Goal: Information Seeking & Learning: Compare options

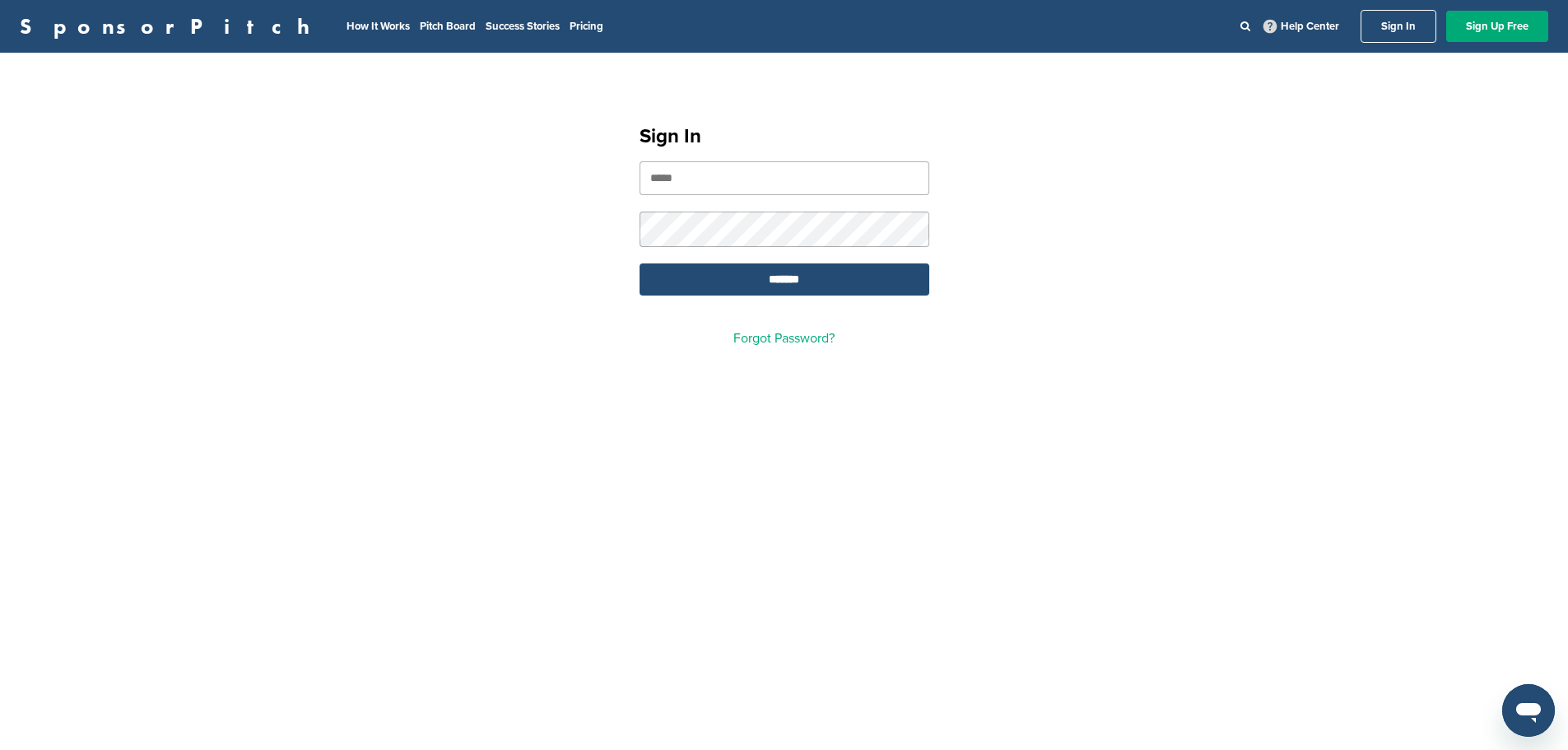
click at [745, 195] on input "email" at bounding box center [784, 178] width 289 height 34
type input "**********"
click at [640, 211] on div at bounding box center [640, 211] width 0 height 0
click at [770, 281] on input "*******" at bounding box center [784, 279] width 289 height 32
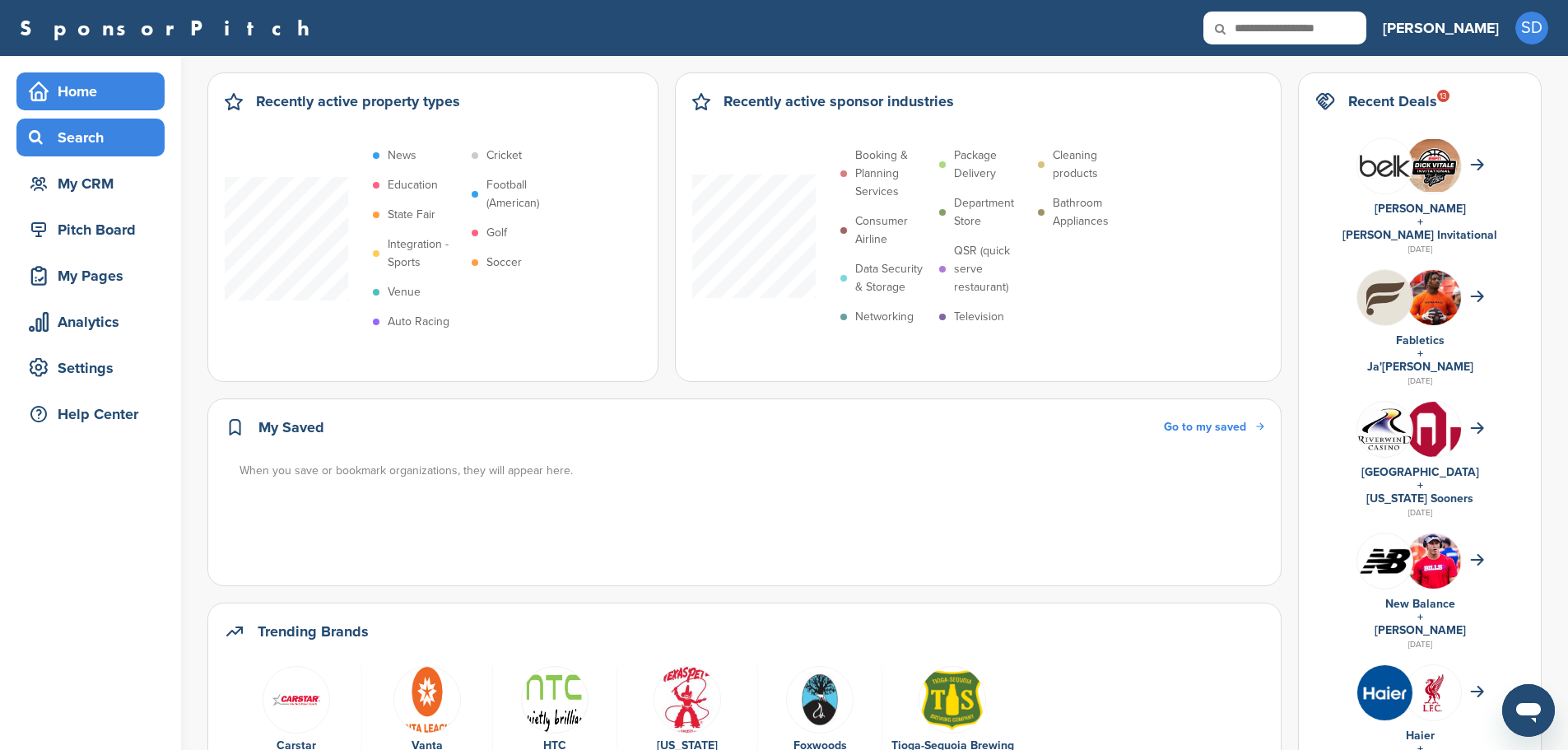
click at [96, 142] on div "Search" at bounding box center [94, 137] width 140 height 29
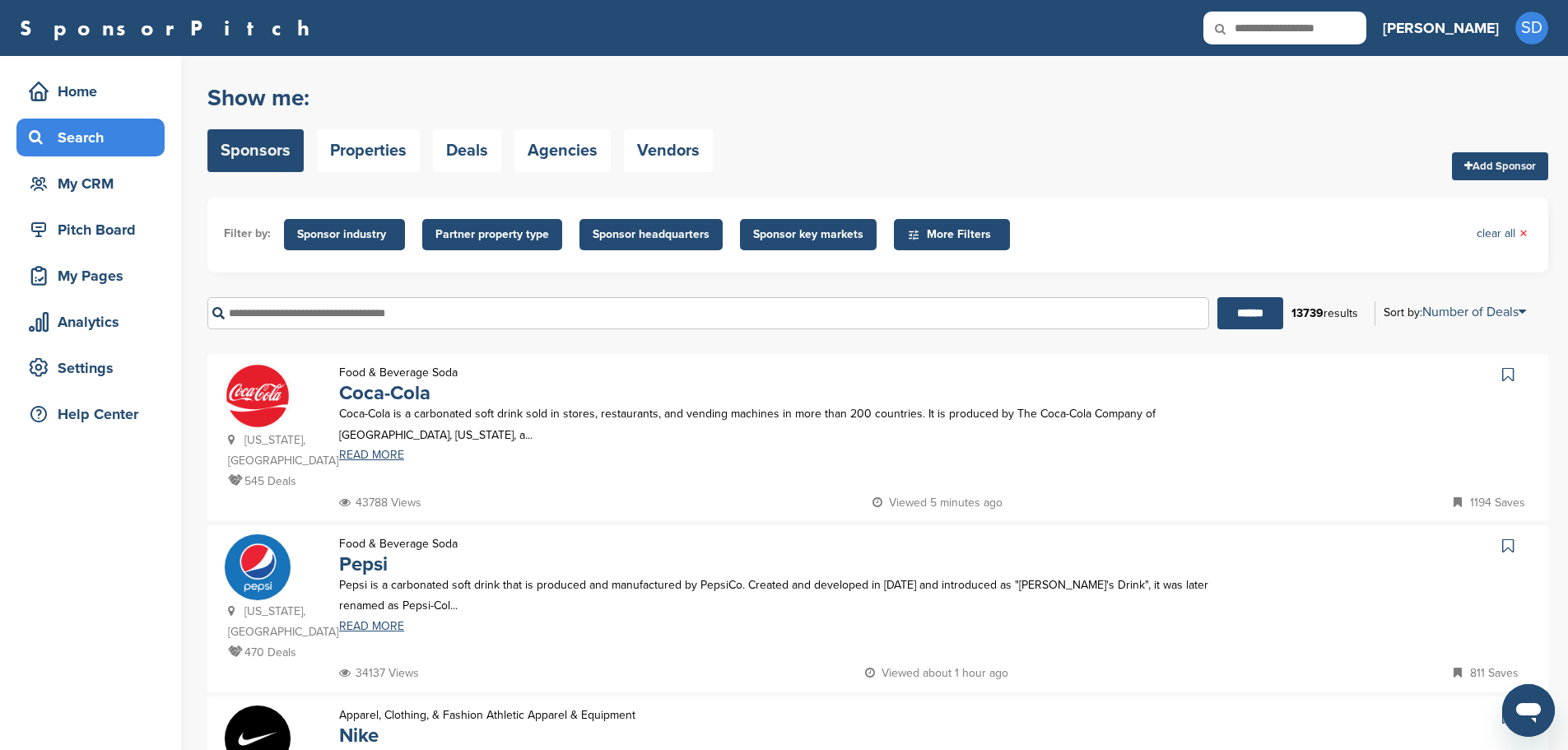
click at [366, 236] on span "Sponsor industry" at bounding box center [344, 235] width 95 height 18
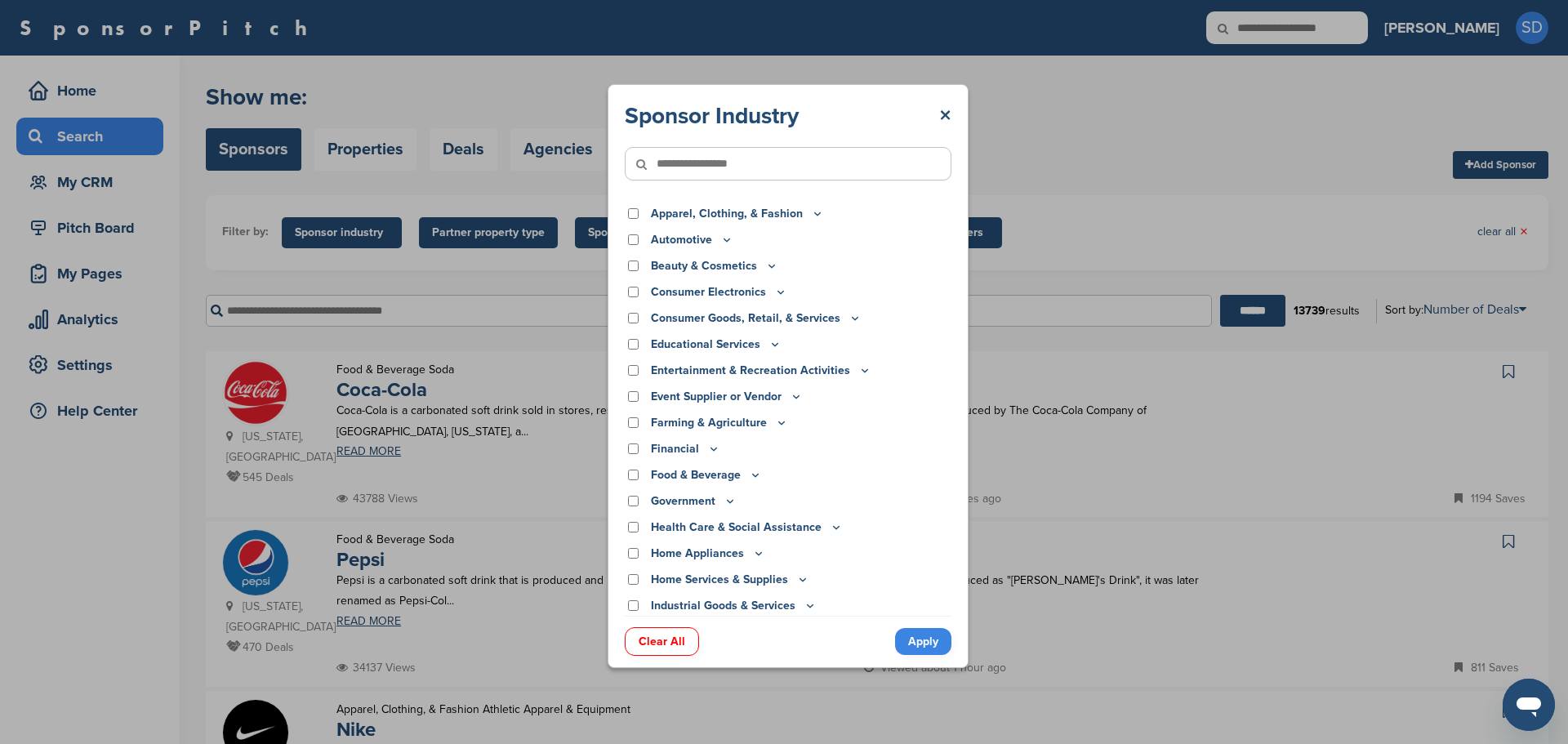
click at [727, 235] on icon at bounding box center [727, 240] width 13 height 14
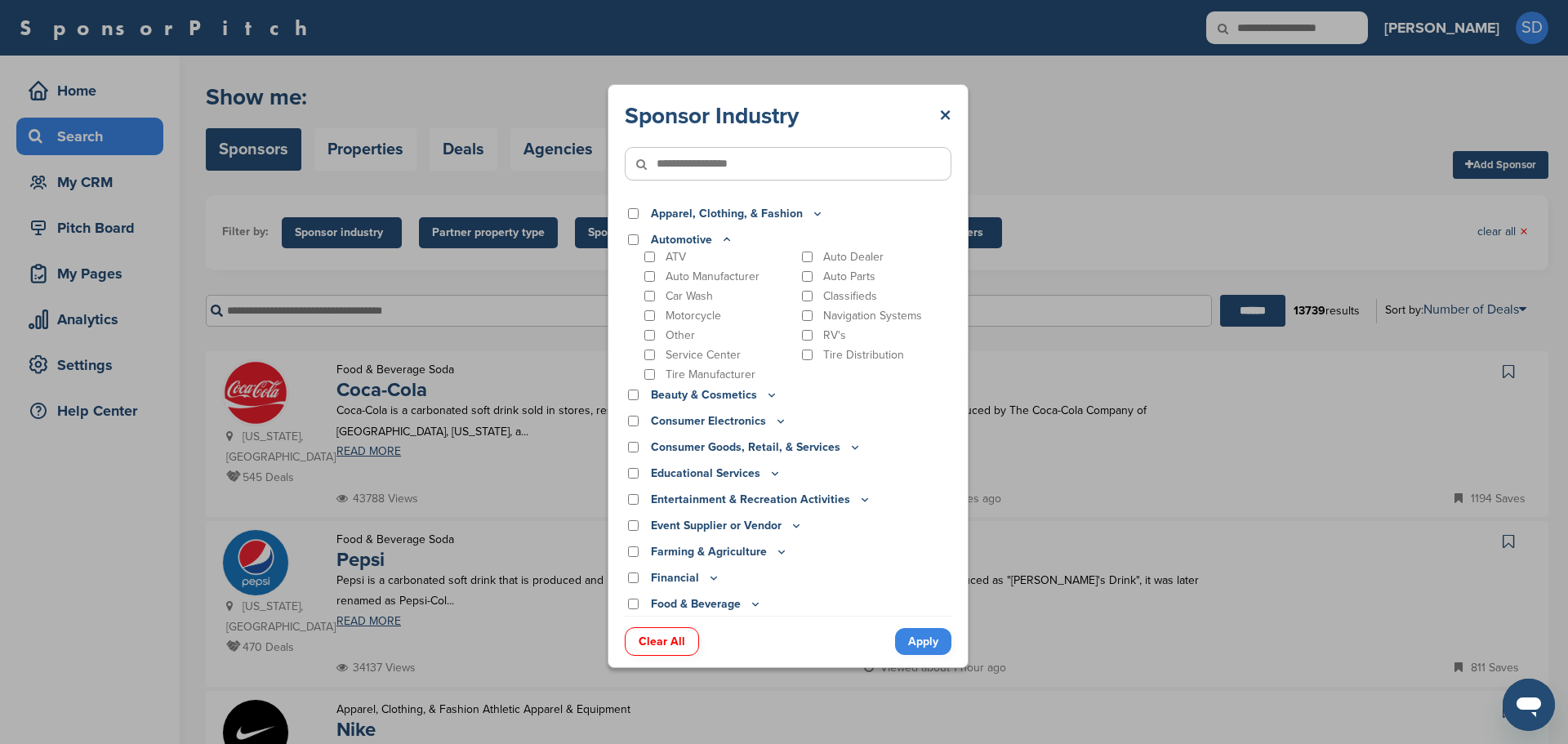
click at [728, 239] on icon at bounding box center [727, 240] width 13 height 14
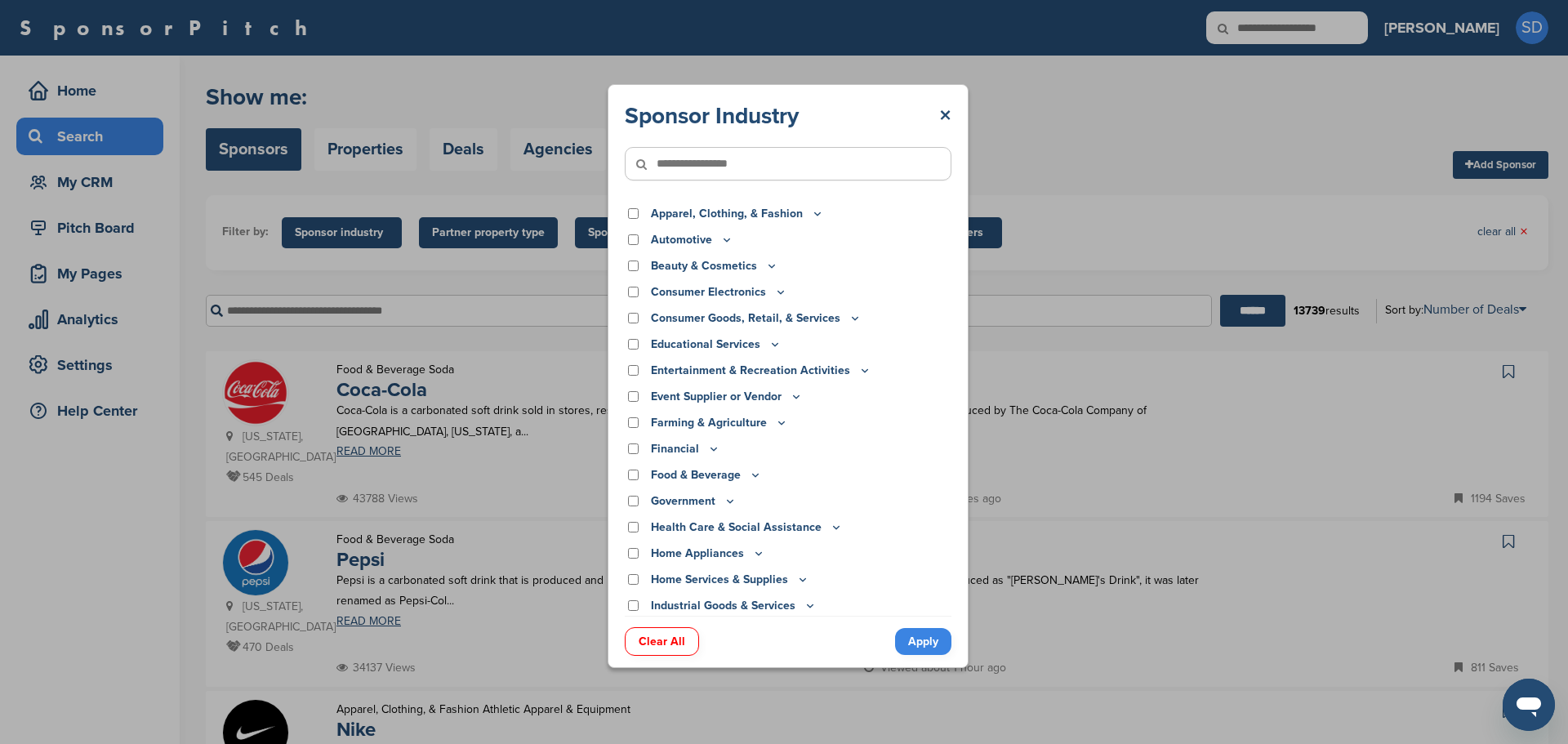
click at [816, 208] on icon at bounding box center [817, 213] width 13 height 14
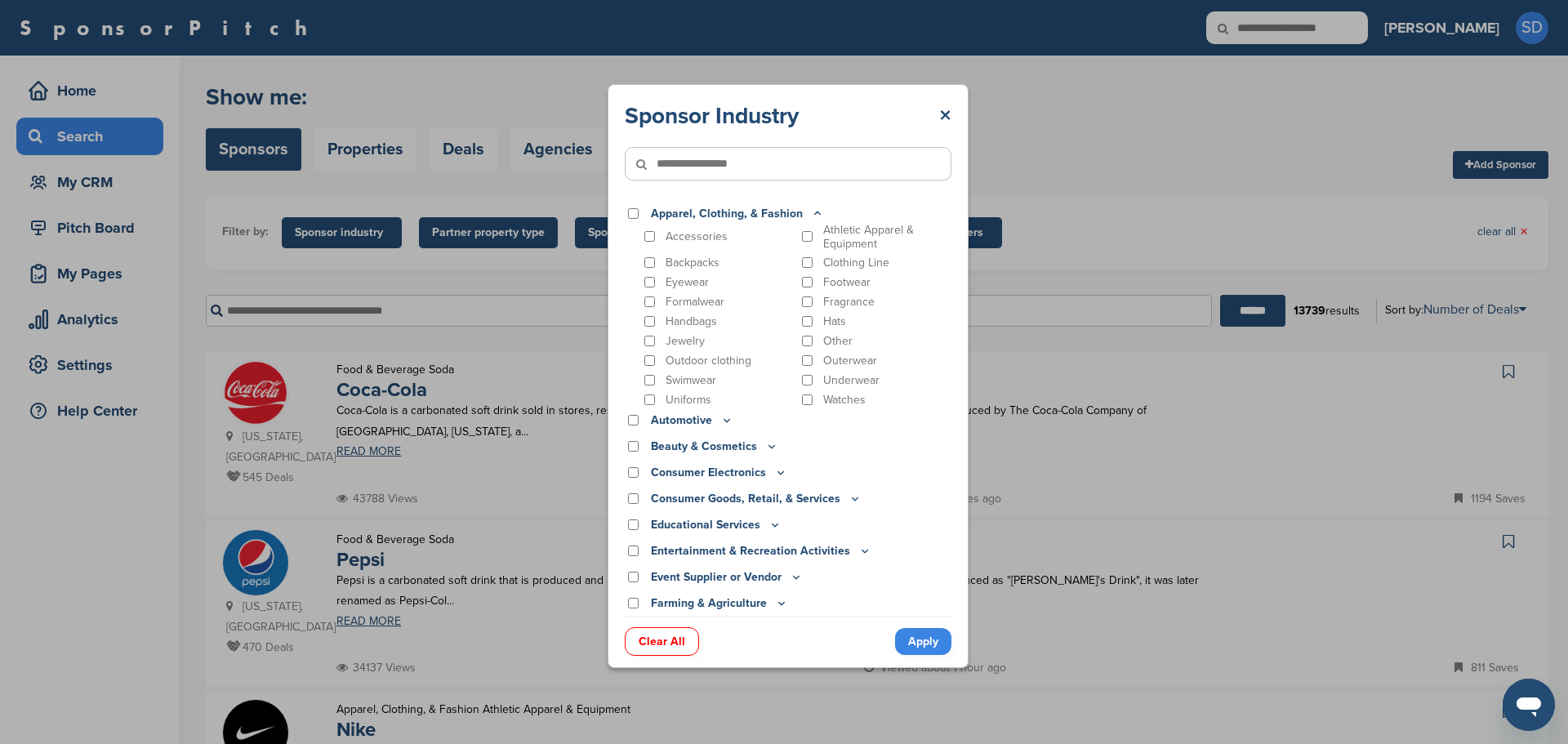
click at [656, 339] on div "Jewelry" at bounding box center [717, 340] width 153 height 16
click at [649, 347] on div "Jewelry" at bounding box center [717, 340] width 153 height 16
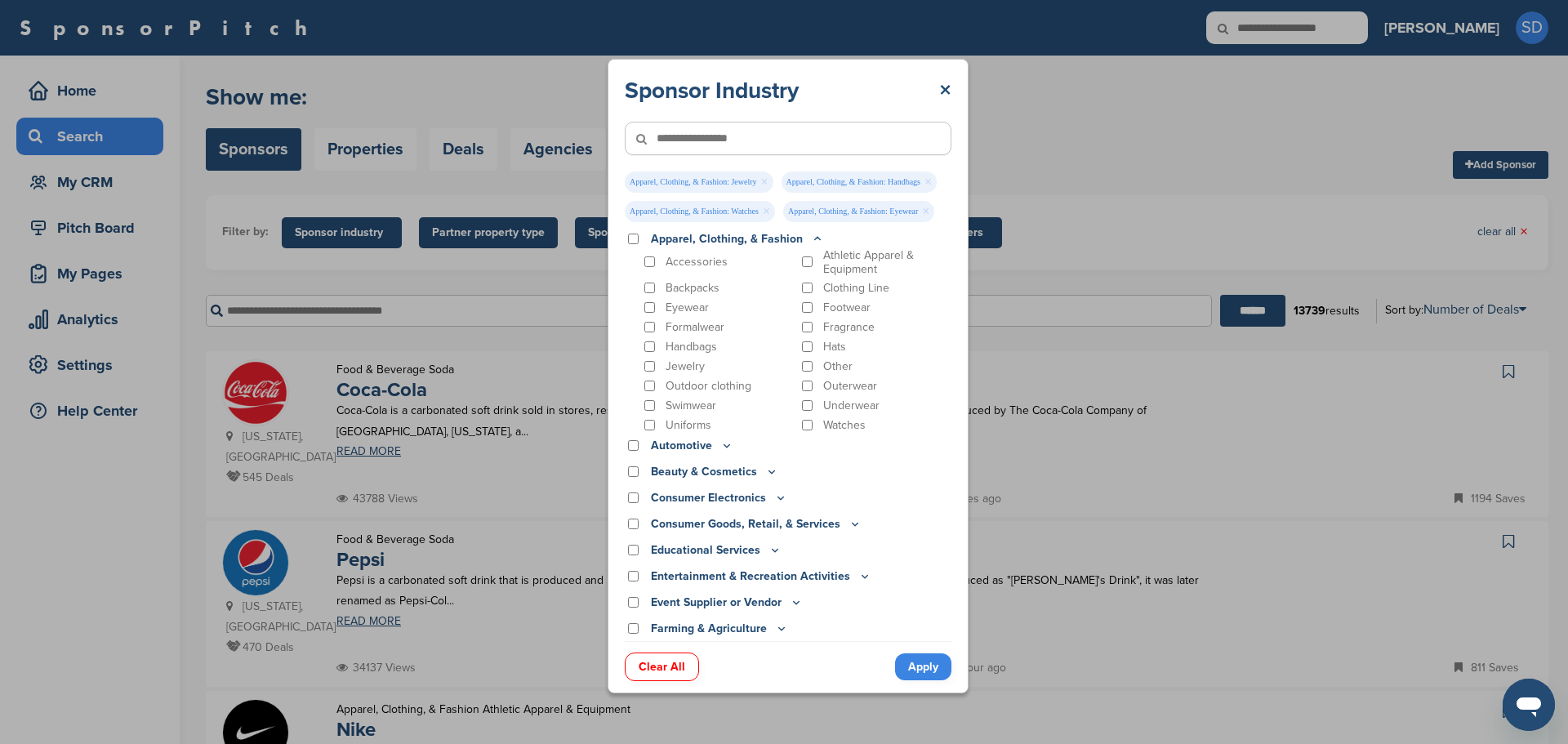
click at [731, 460] on div "Apparel, Clothing, & Fashion Accessories Athletic Apparel & Equipment Backpacks…" at bounding box center [788, 436] width 327 height 411
click at [728, 469] on p "Beauty & Cosmetics" at bounding box center [714, 472] width 127 height 18
click at [766, 474] on icon at bounding box center [772, 471] width 13 height 14
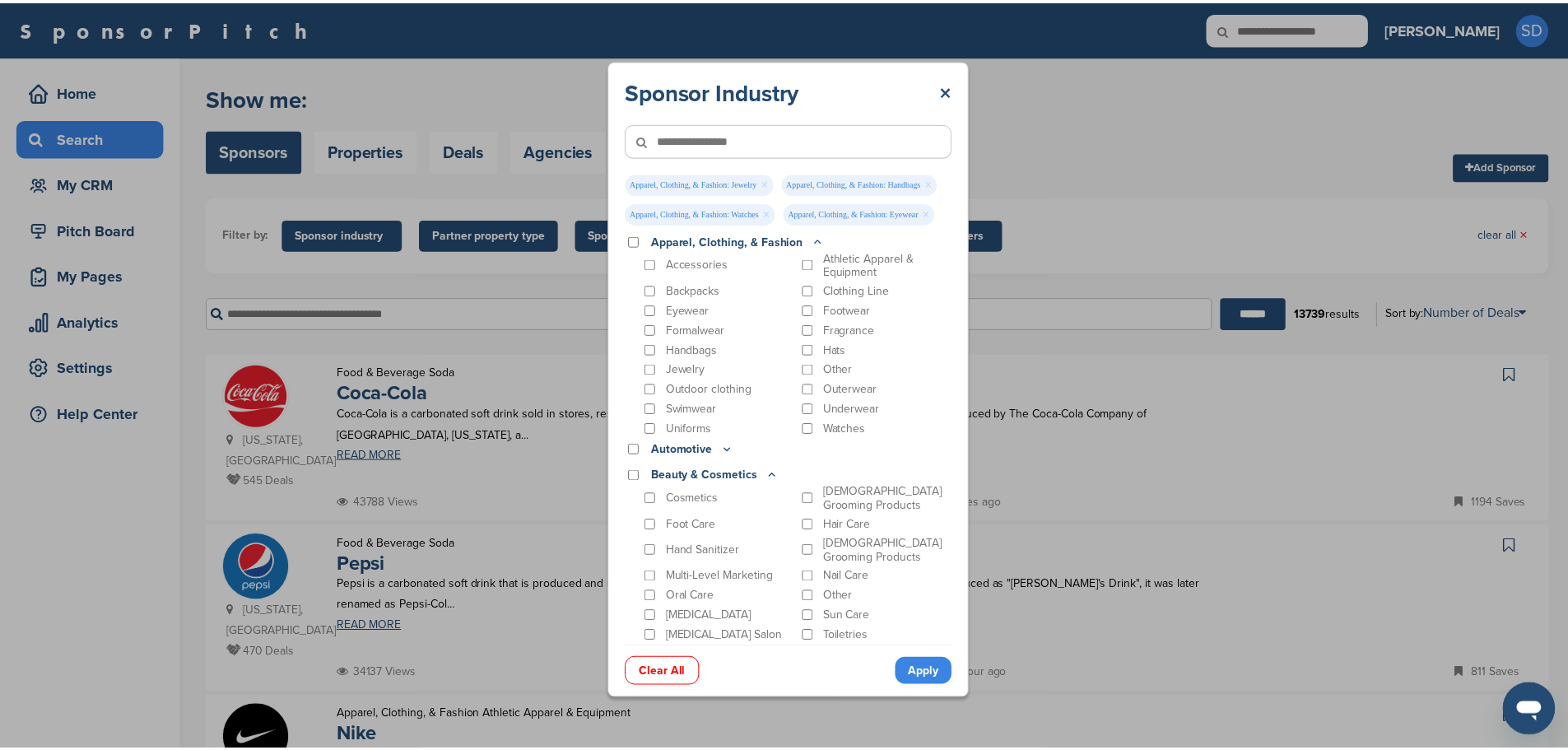
scroll to position [82, 0]
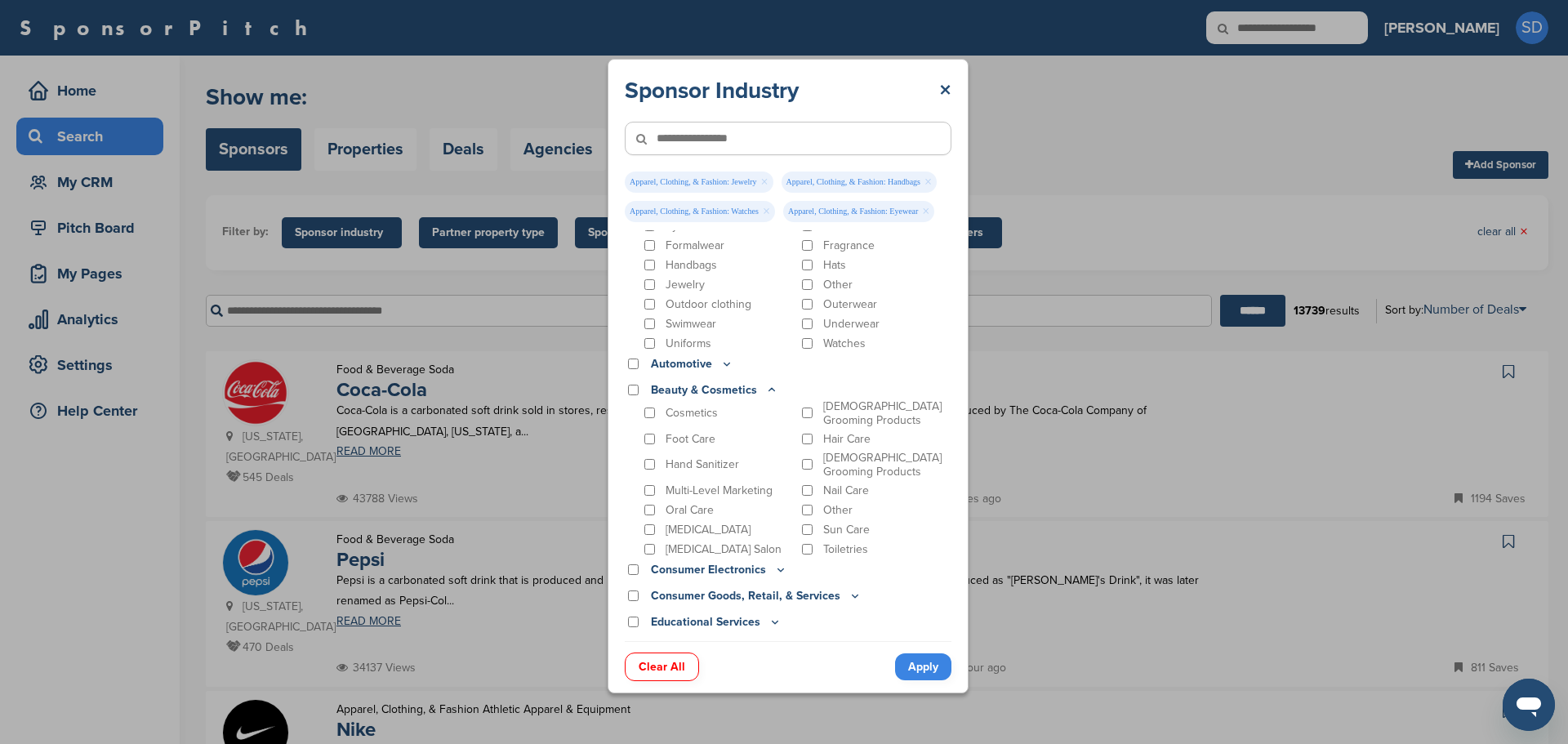
click at [932, 669] on link "Apply" at bounding box center [924, 667] width 57 height 27
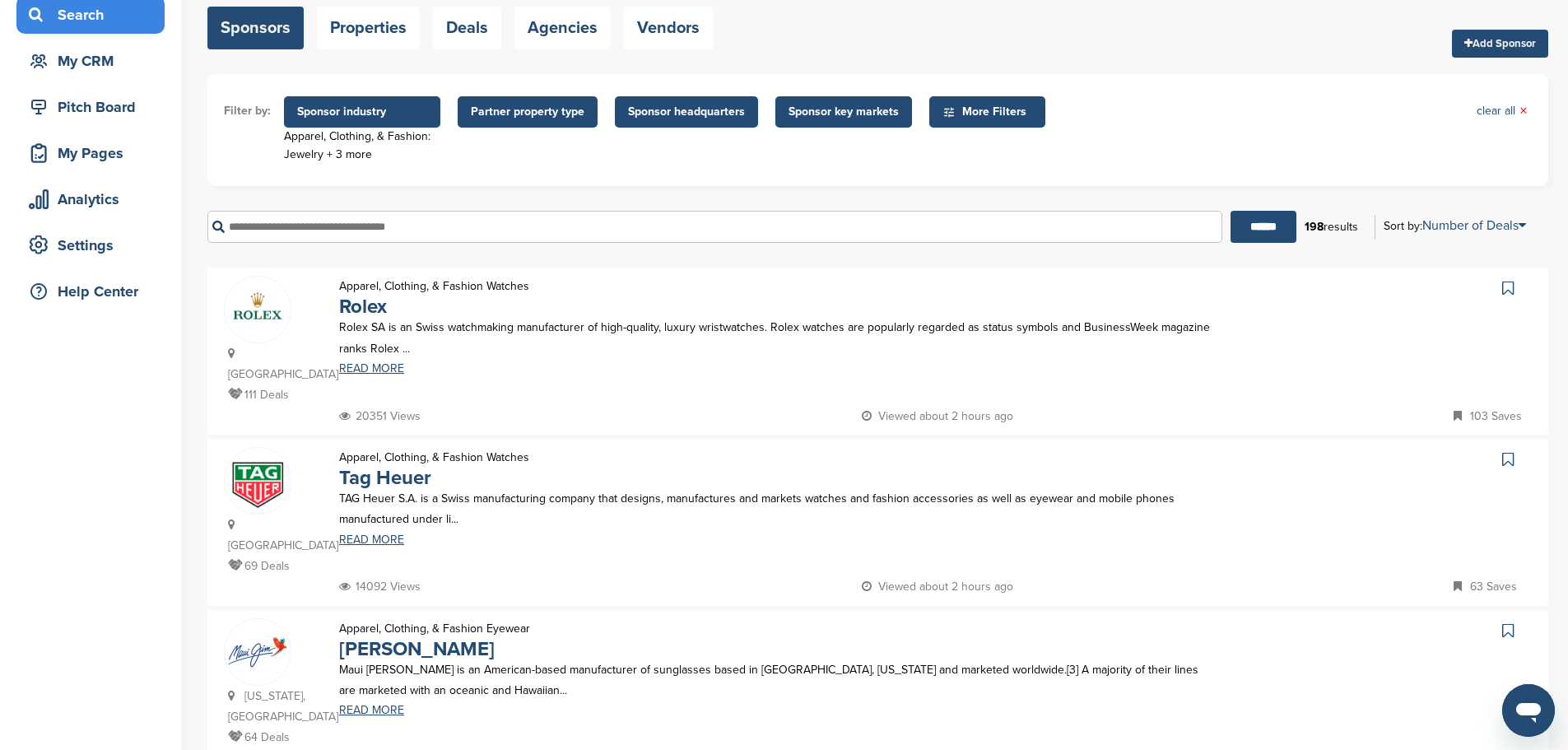
scroll to position [0, 0]
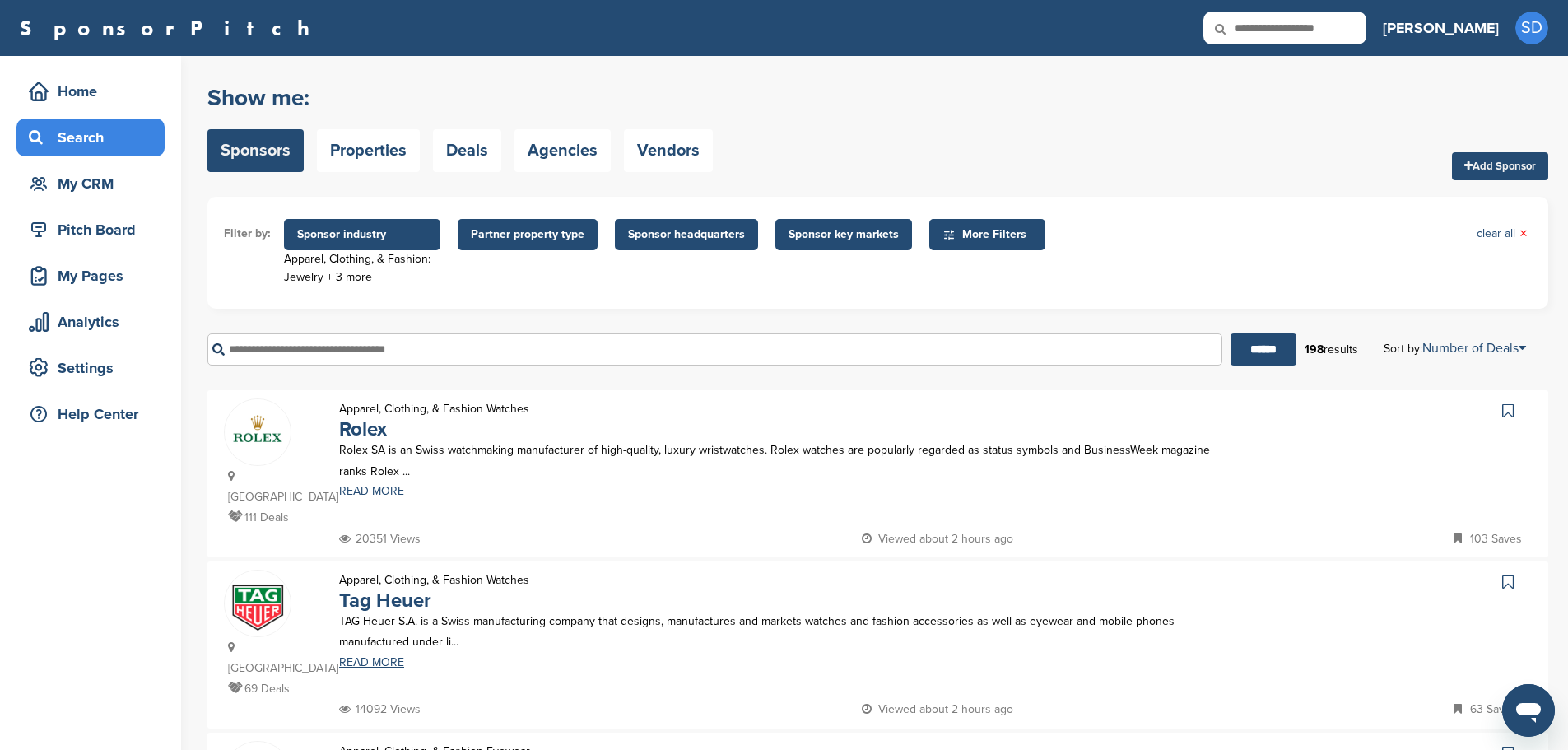
click at [548, 243] on span "Partner property type" at bounding box center [527, 234] width 140 height 31
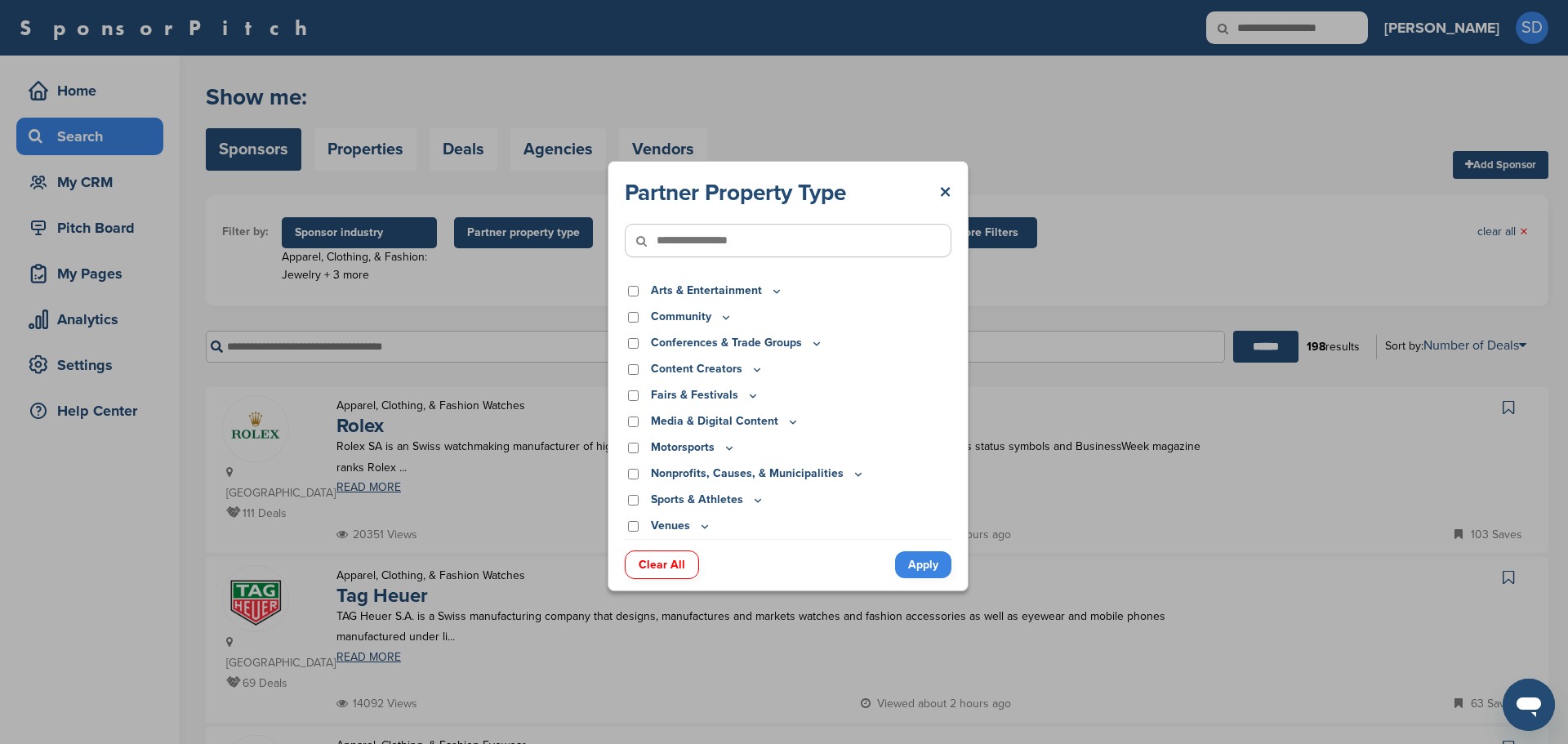
click at [720, 454] on p "Motorsports" at bounding box center [693, 448] width 85 height 18
click at [729, 449] on icon at bounding box center [729, 448] width 6 height 2
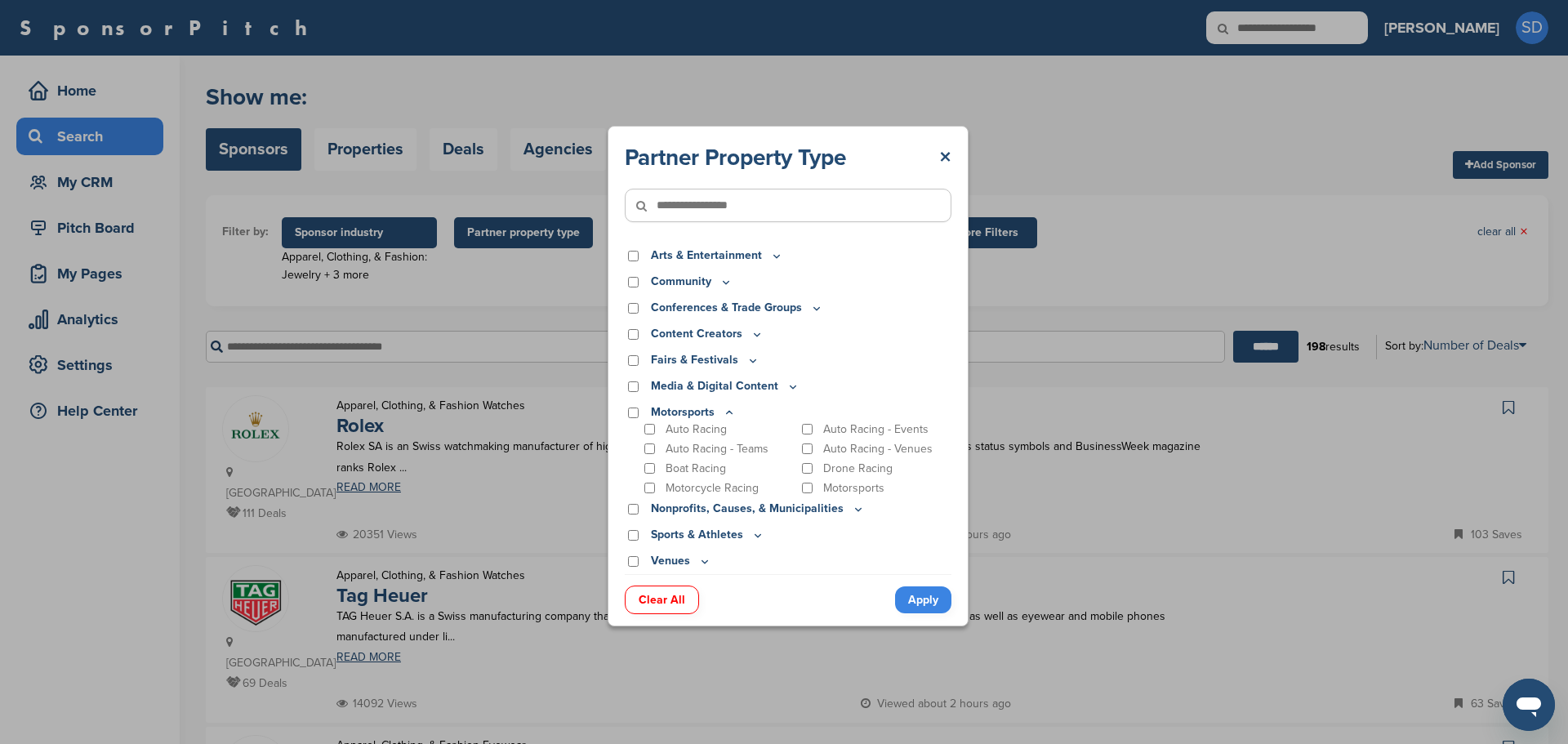
click at [727, 414] on icon at bounding box center [729, 412] width 6 height 2
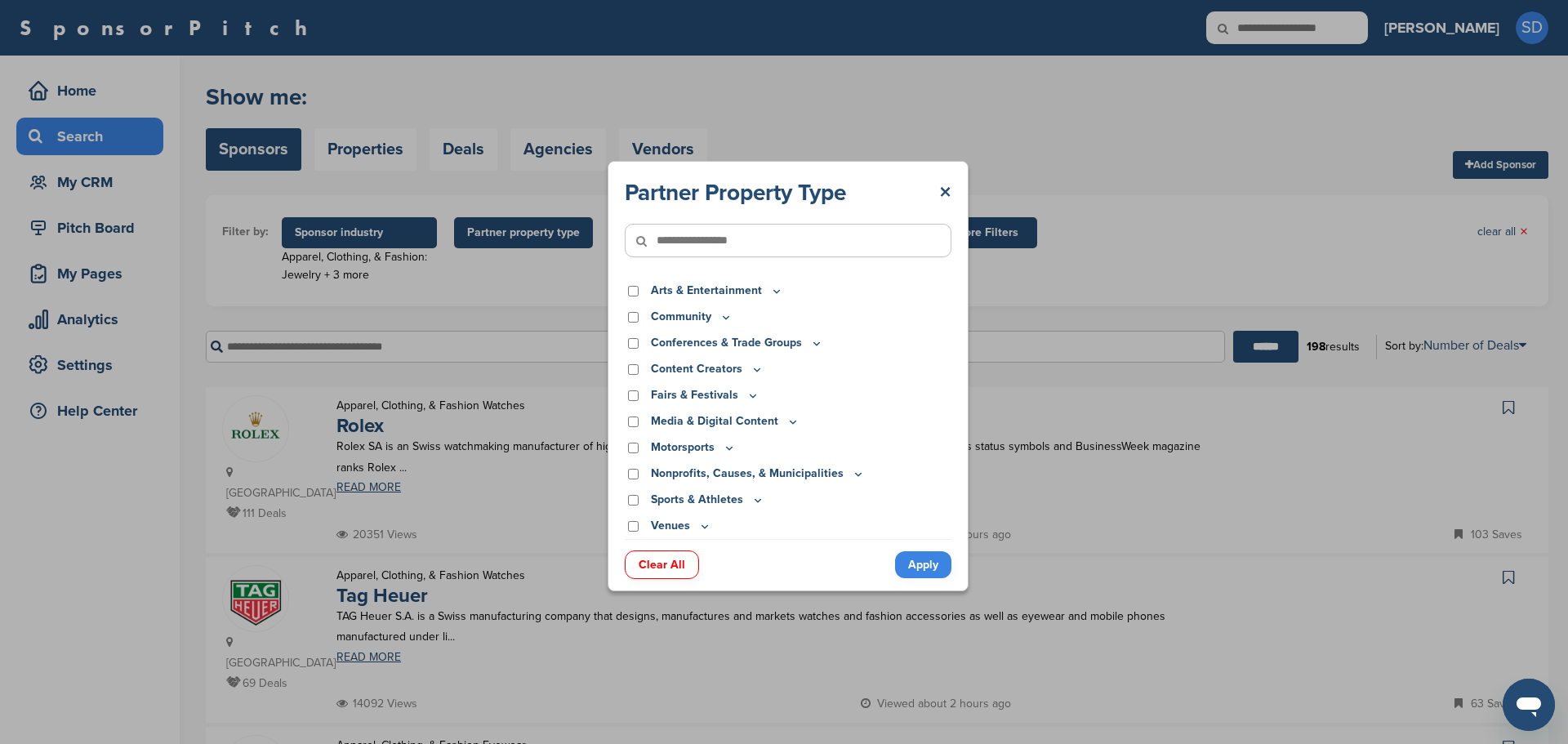
click at [753, 502] on icon at bounding box center [758, 500] width 13 height 14
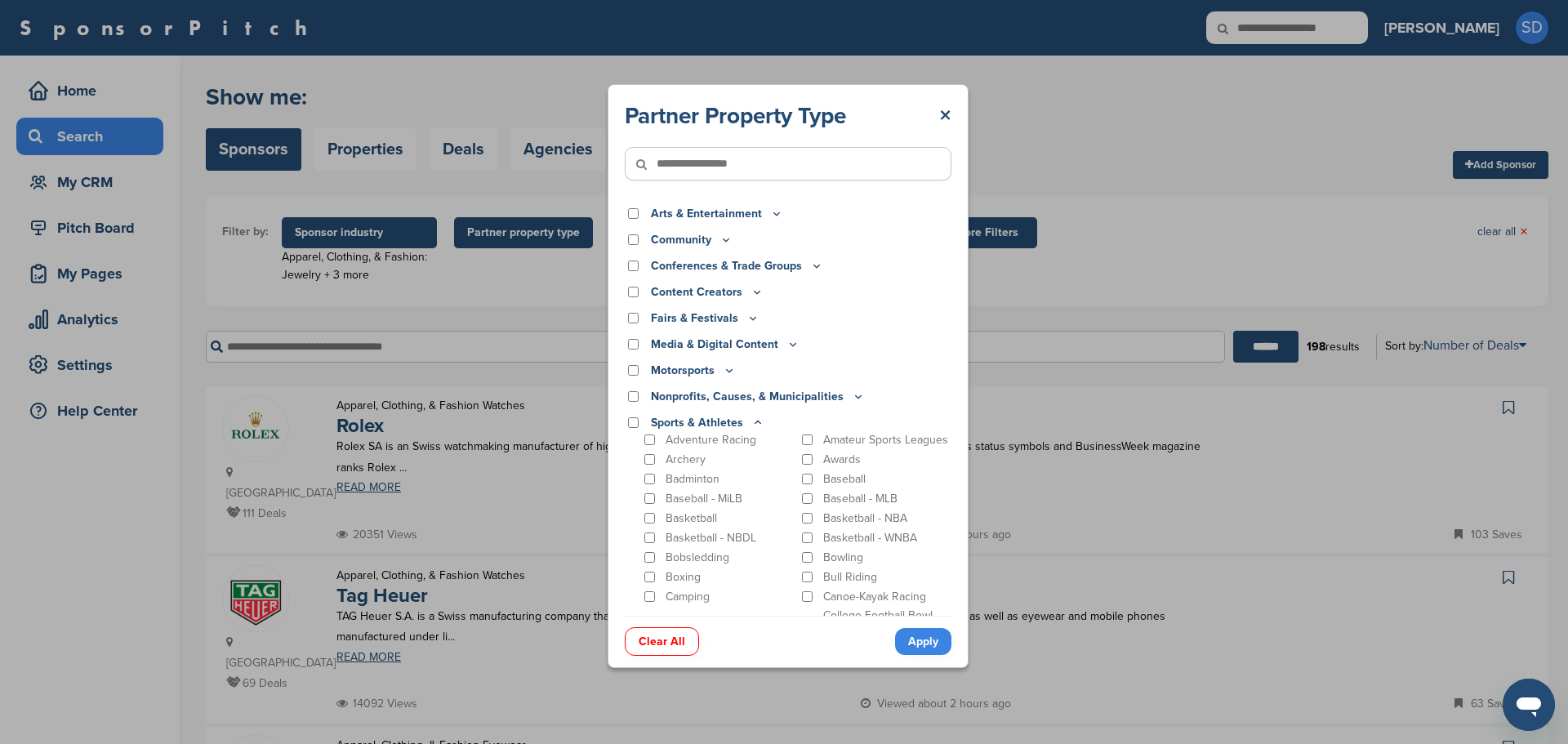
click at [751, 415] on p "Sports & Athletes" at bounding box center [707, 424] width 113 height 18
click at [752, 424] on icon at bounding box center [758, 423] width 13 height 14
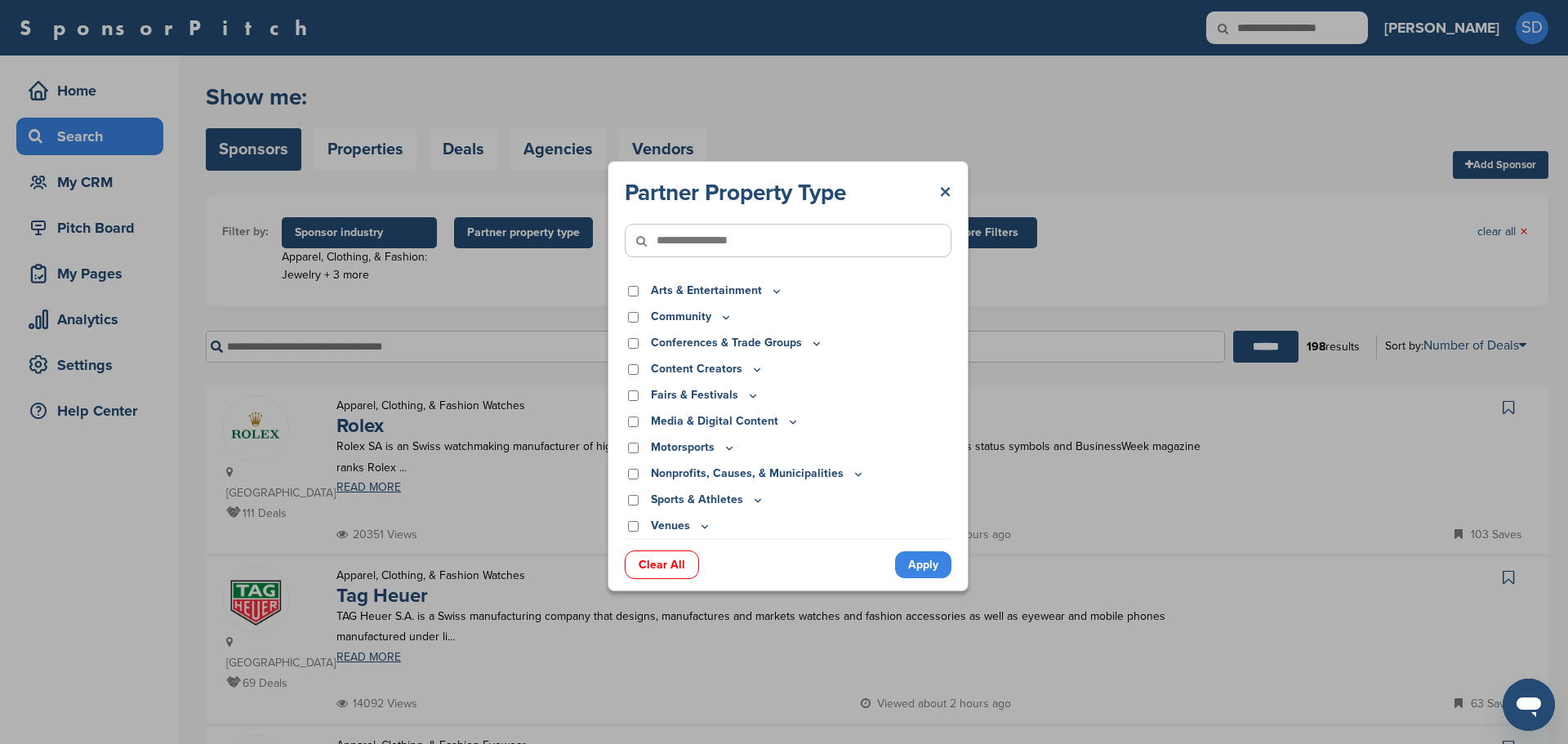
click at [949, 194] on link "×" at bounding box center [945, 192] width 12 height 29
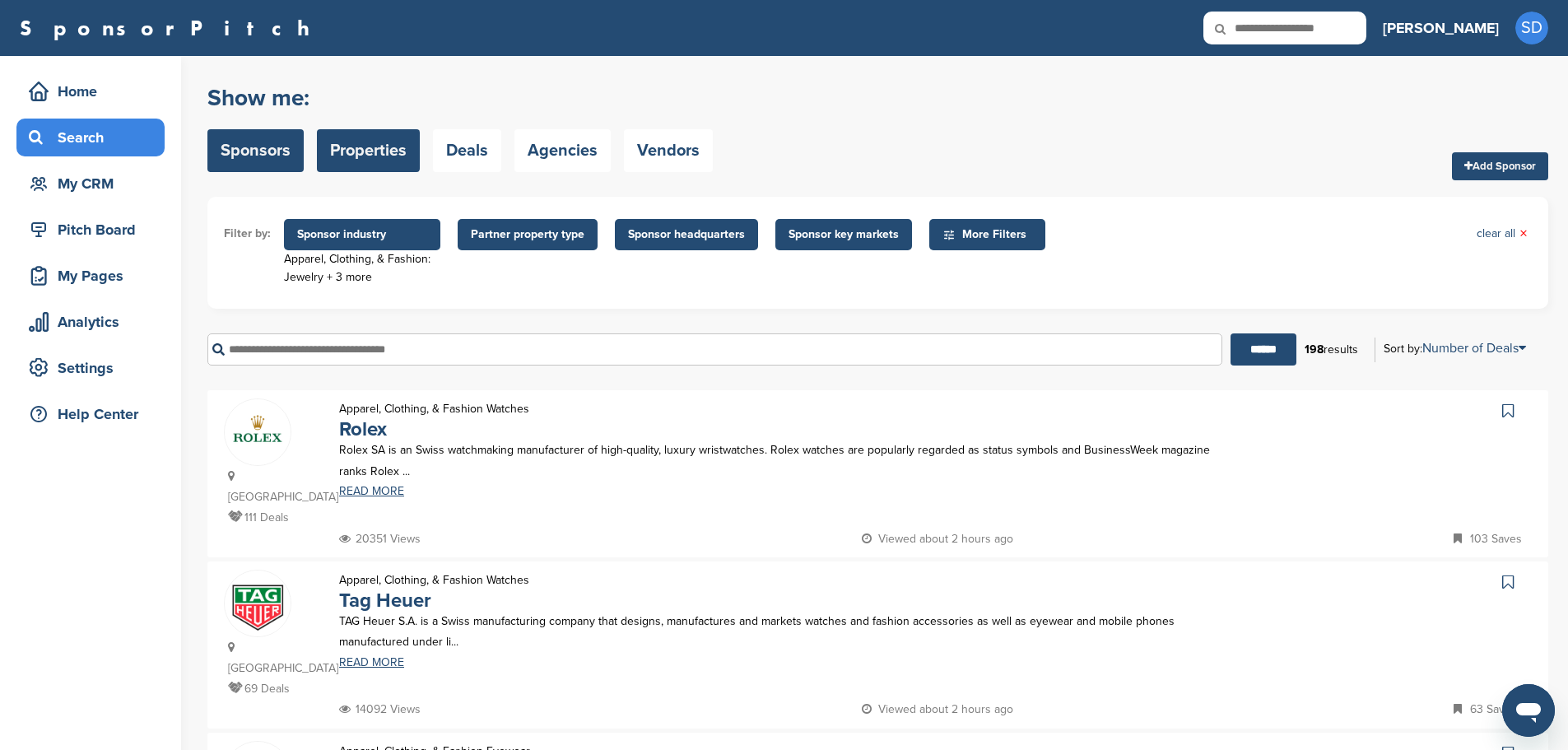
click at [407, 158] on link "Properties" at bounding box center [368, 150] width 103 height 43
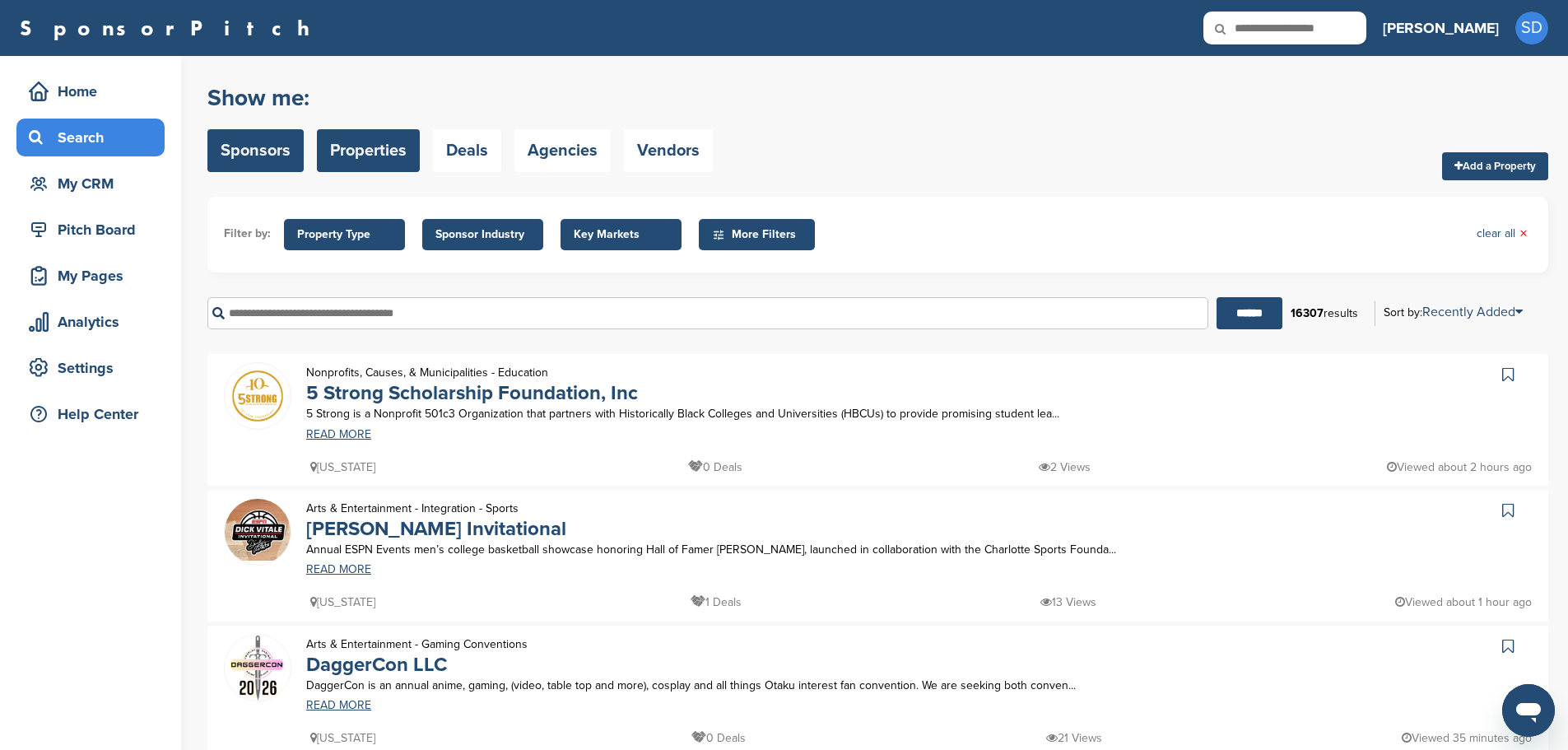
click at [280, 150] on link "Sponsors" at bounding box center [255, 150] width 96 height 43
